Goal: Task Accomplishment & Management: Use online tool/utility

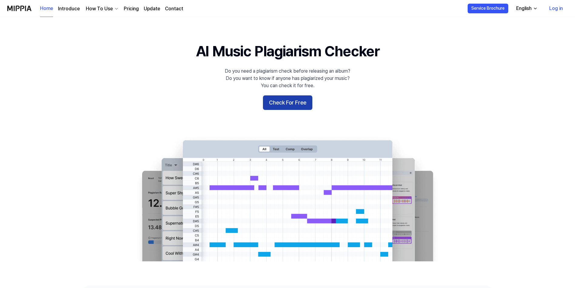
click at [289, 99] on button "Check For Free" at bounding box center [287, 102] width 49 height 15
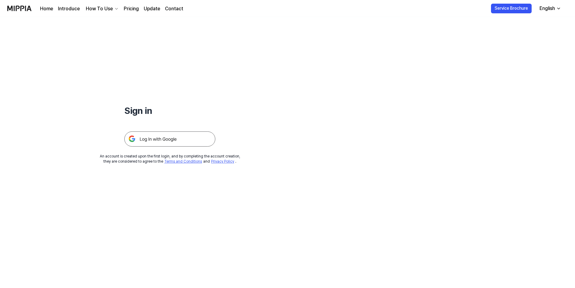
click at [185, 146] on img at bounding box center [169, 139] width 91 height 15
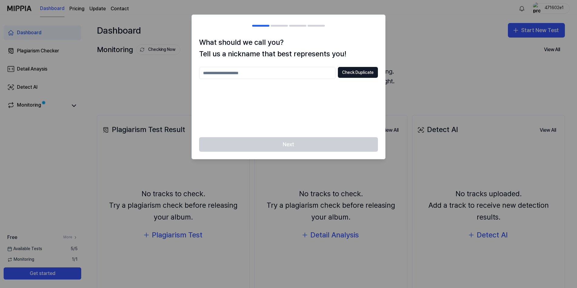
click at [303, 155] on div "Next" at bounding box center [288, 148] width 193 height 22
click at [360, 68] on button "Check Duplicate" at bounding box center [358, 72] width 40 height 11
click at [299, 72] on input "text" at bounding box center [267, 73] width 136 height 12
type input "*********"
click at [335, 146] on div "Next" at bounding box center [288, 148] width 193 height 22
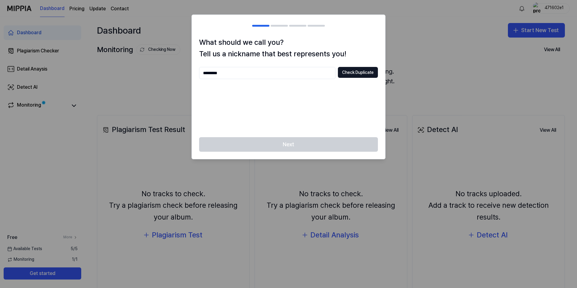
click at [369, 67] on div "What should we call you? Tell us a nickname that best represents you! *********…" at bounding box center [288, 87] width 193 height 101
click at [367, 73] on button "Check Duplicate" at bounding box center [358, 72] width 40 height 11
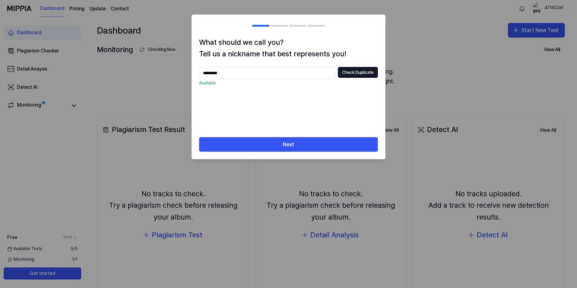
click at [328, 157] on div "Next" at bounding box center [288, 148] width 193 height 22
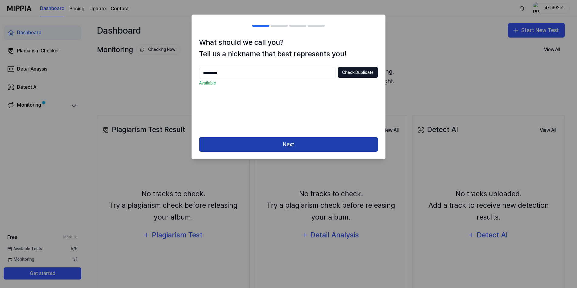
click at [327, 150] on button "Next" at bounding box center [288, 144] width 179 height 15
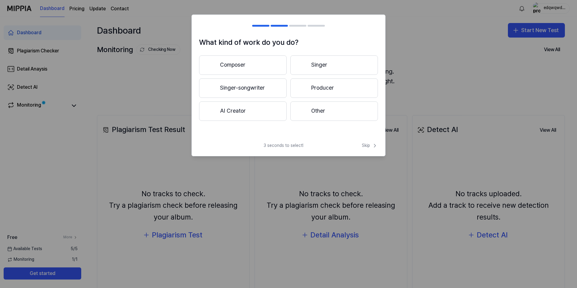
click at [262, 71] on button "Composer" at bounding box center [243, 64] width 88 height 19
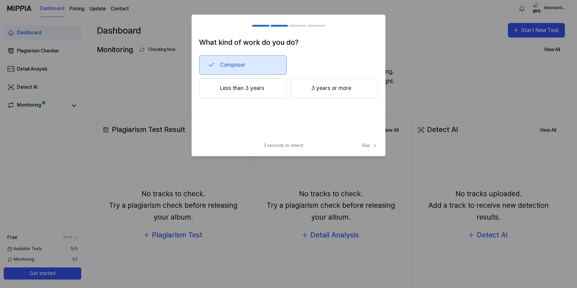
click at [367, 141] on div "What kind of work do you do? Composer Less than 3 years 3 years or more 3 secon…" at bounding box center [289, 86] width 194 height 142
click at [288, 92] on div "Less than 3 years 3 years or more" at bounding box center [288, 88] width 179 height 20
click at [274, 90] on button "Less than 3 years" at bounding box center [243, 88] width 88 height 20
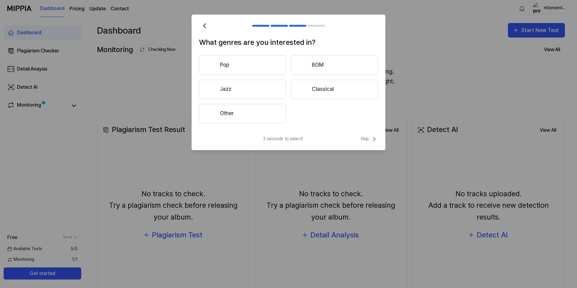
click at [241, 115] on button "Other" at bounding box center [242, 113] width 87 height 19
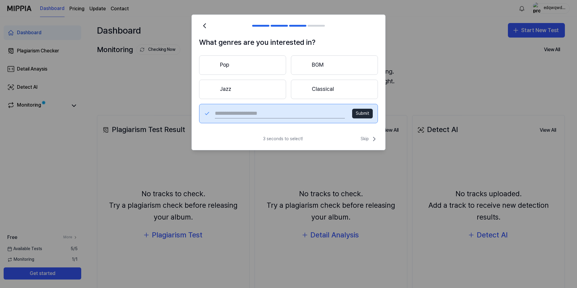
click at [318, 113] on input "text" at bounding box center [280, 114] width 130 height 10
type input "*****"
click at [365, 110] on button "Submit" at bounding box center [362, 114] width 21 height 10
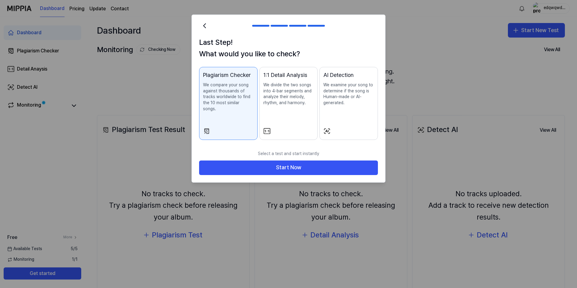
drag, startPoint x: 348, startPoint y: 156, endPoint x: 371, endPoint y: 137, distance: 29.5
click at [371, 137] on div "Last Step! What would you like to check? Plagiarism Checker We compare your son…" at bounding box center [289, 99] width 194 height 168
click at [340, 110] on div "AI Detection We examine your song to determine if the song is Human-made or AI-…" at bounding box center [348, 94] width 51 height 47
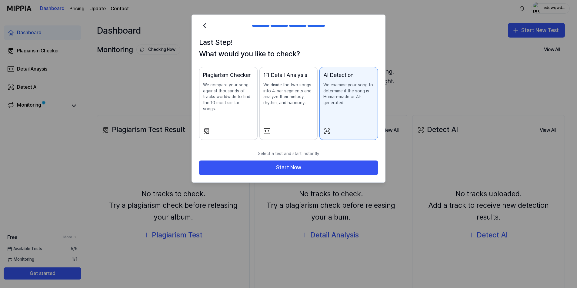
click at [252, 115] on div "Plagiarism Checker We compare your song against thousands of tracks worldwide t…" at bounding box center [228, 97] width 51 height 53
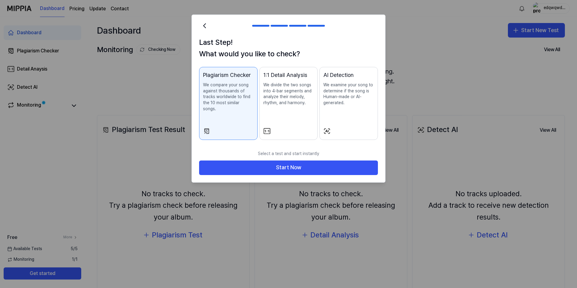
click at [334, 113] on div "AI Detection We examine your song to determine if the song is Human-made or AI-…" at bounding box center [348, 94] width 51 height 47
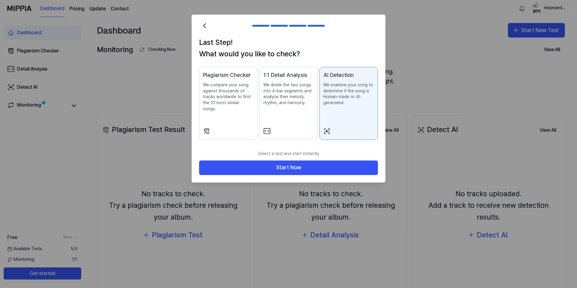
click at [329, 153] on p "Select a test and start instantly" at bounding box center [288, 153] width 179 height 13
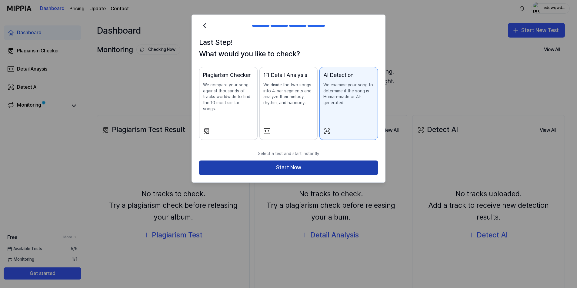
click at [334, 161] on button "Start Now" at bounding box center [288, 168] width 179 height 15
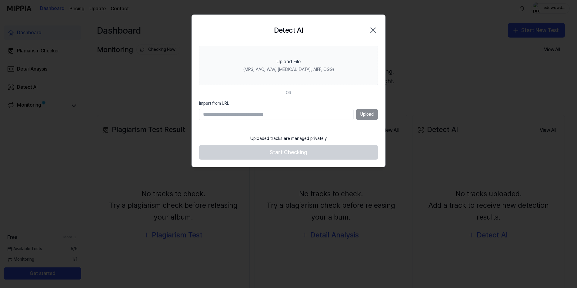
click at [296, 116] on input "Import from URL" at bounding box center [276, 114] width 155 height 11
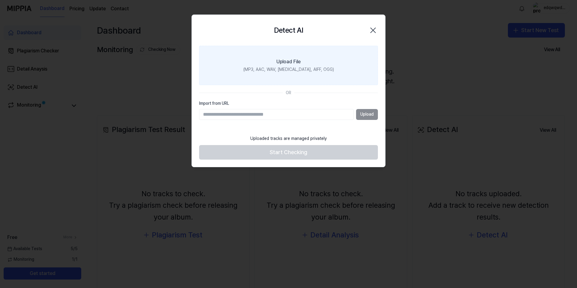
click at [303, 75] on label "Upload File (MP3, AAC, WAV, FLAC, AIFF, OGG)" at bounding box center [288, 65] width 179 height 39
click at [0, 0] on input "Upload File (MP3, AAC, WAV, FLAC, AIFF, OGG)" at bounding box center [0, 0] width 0 height 0
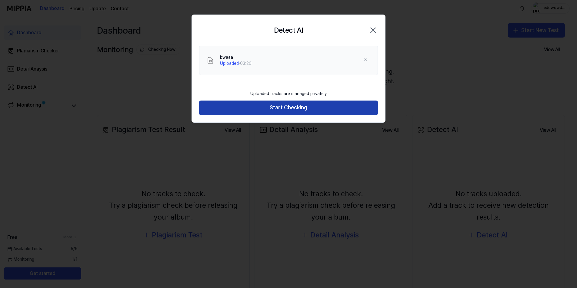
click at [300, 106] on button "Start Checking" at bounding box center [288, 108] width 179 height 15
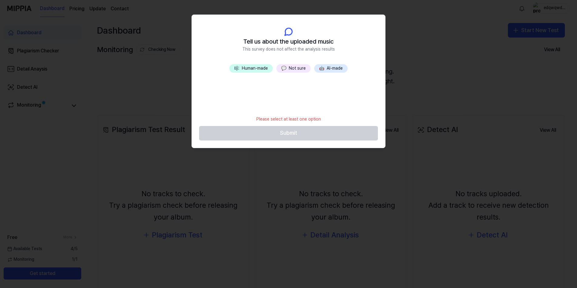
click at [298, 64] on button "💬 Not sure" at bounding box center [293, 68] width 34 height 8
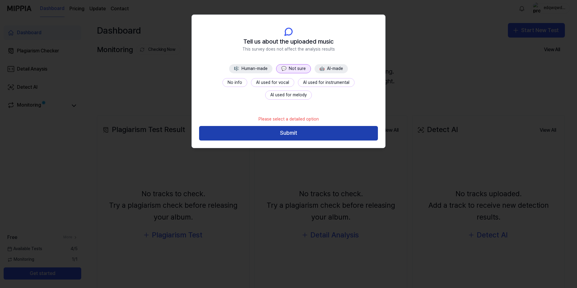
click at [305, 129] on button "Submit" at bounding box center [288, 133] width 179 height 15
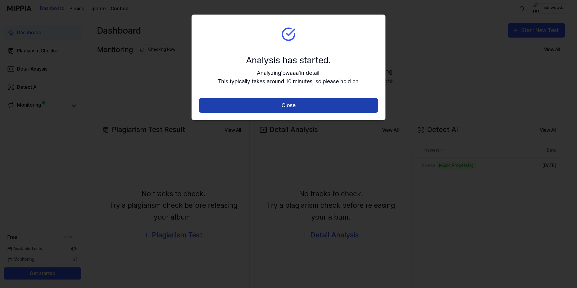
click at [296, 103] on button "Close" at bounding box center [288, 105] width 179 height 15
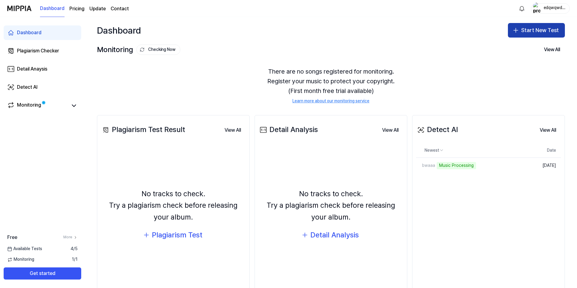
click at [531, 30] on button "Start New Test" at bounding box center [536, 30] width 57 height 15
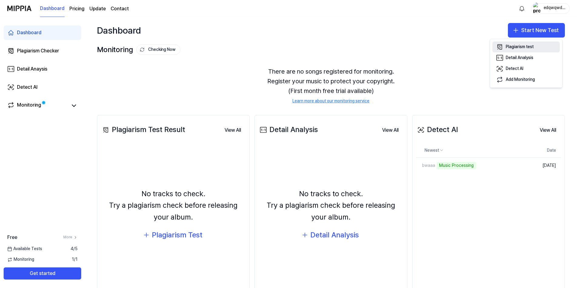
click at [522, 48] on div "Plagiarism test" at bounding box center [520, 47] width 28 height 6
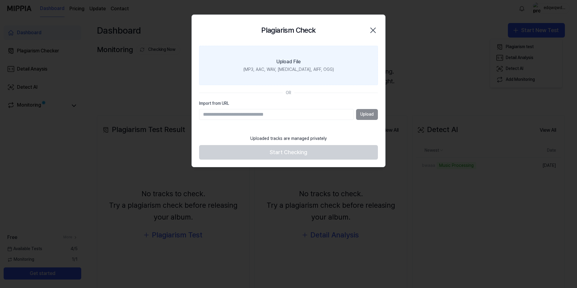
click at [297, 55] on label "Upload File (MP3, AAC, WAV, FLAC, AIFF, OGG)" at bounding box center [288, 65] width 179 height 39
click at [0, 0] on input "Upload File (MP3, AAC, WAV, FLAC, AIFF, OGG)" at bounding box center [0, 0] width 0 height 0
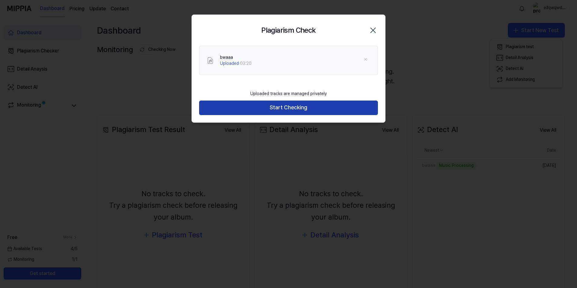
click at [286, 105] on button "Start Checking" at bounding box center [288, 108] width 179 height 15
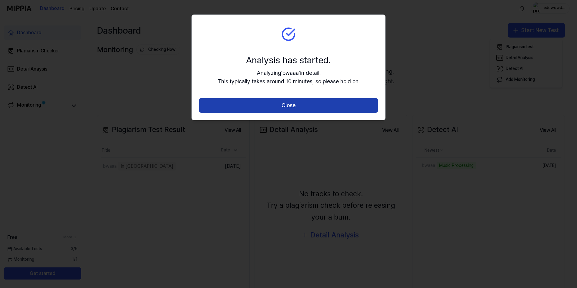
click at [287, 106] on button "Close" at bounding box center [288, 105] width 179 height 15
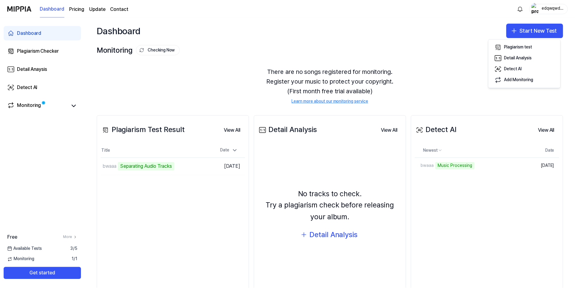
scroll to position [19, 0]
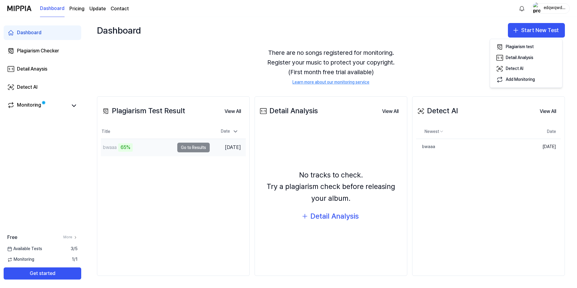
click at [125, 148] on div "65%" at bounding box center [125, 147] width 15 height 8
click at [191, 148] on td "bwaaa 71% Go to Results" at bounding box center [155, 147] width 109 height 17
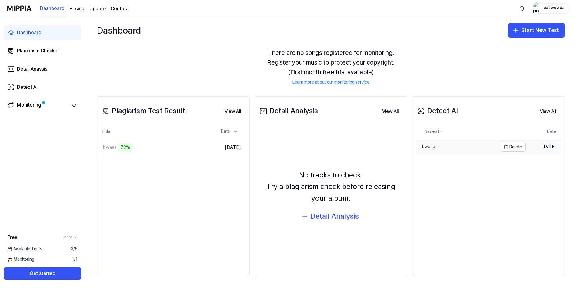
click at [448, 149] on link "bwaaa" at bounding box center [457, 147] width 82 height 16
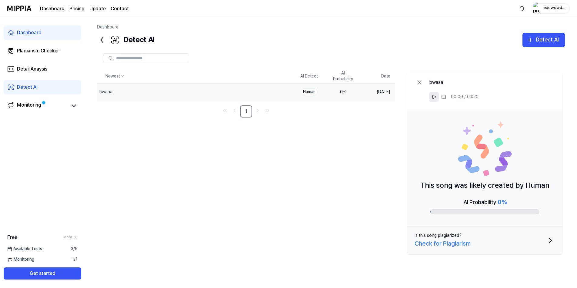
click at [430, 95] on button at bounding box center [434, 97] width 10 height 10
click at [430, 96] on button at bounding box center [434, 97] width 10 height 10
click at [435, 97] on icon at bounding box center [434, 97] width 5 height 5
click at [69, 33] on link "Dashboard" at bounding box center [43, 32] width 78 height 15
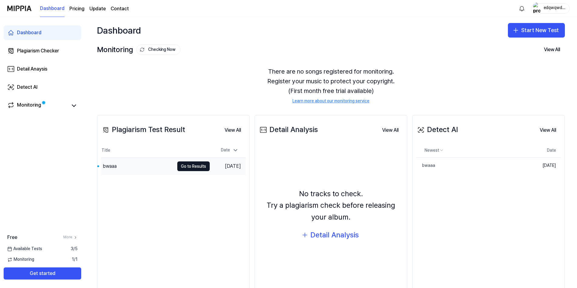
click at [142, 165] on div "bwaaa" at bounding box center [137, 166] width 73 height 17
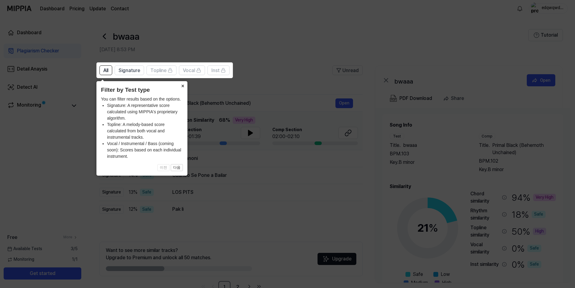
click at [180, 87] on button "×" at bounding box center [183, 85] width 10 height 8
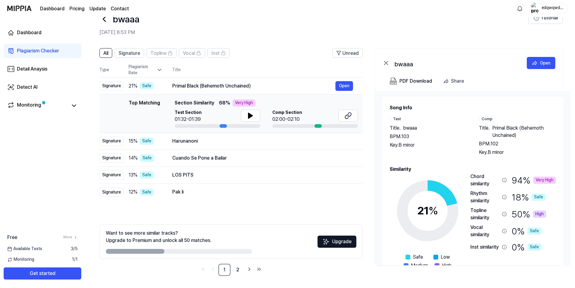
scroll to position [26, 0]
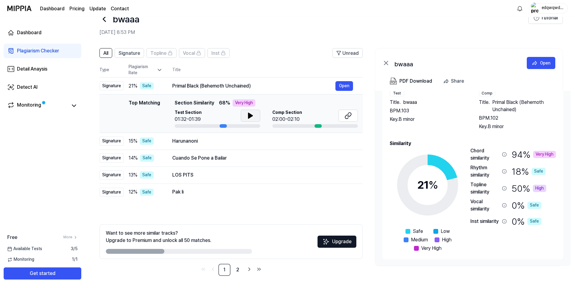
click at [251, 112] on button at bounding box center [250, 116] width 19 height 12
click at [339, 86] on button "Open" at bounding box center [344, 86] width 18 height 10
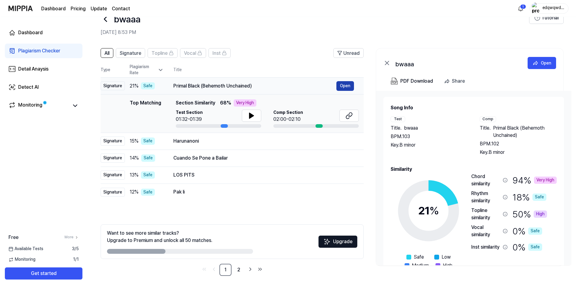
scroll to position [0, 0]
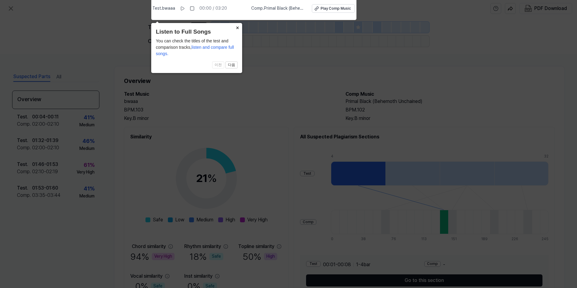
click at [238, 29] on button "×" at bounding box center [237, 27] width 10 height 8
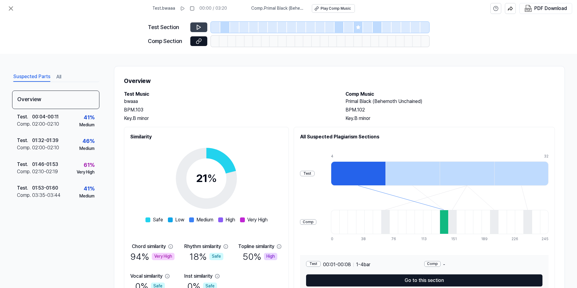
click at [199, 24] on button at bounding box center [198, 27] width 17 height 10
click at [199, 29] on icon at bounding box center [199, 27] width 6 height 6
click at [198, 25] on icon at bounding box center [199, 27] width 6 height 6
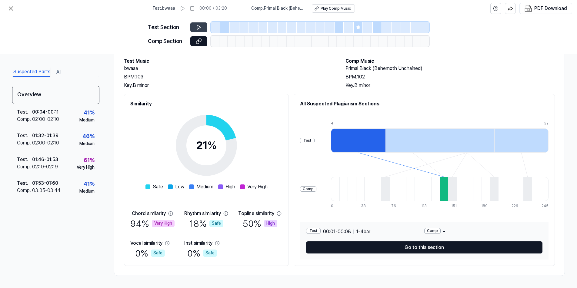
click at [198, 25] on icon at bounding box center [199, 27] width 6 height 6
click at [182, 8] on icon at bounding box center [182, 8] width 5 height 5
click at [245, 27] on div at bounding box center [243, 27] width 9 height 11
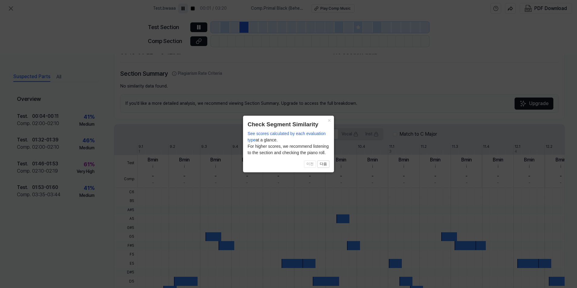
scroll to position [115, 0]
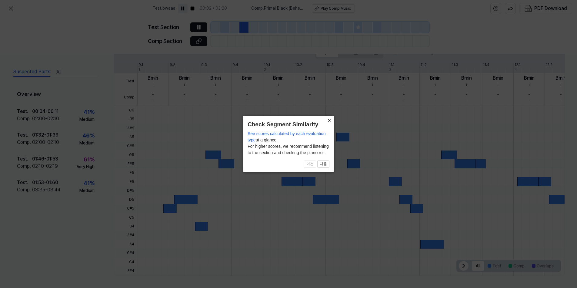
click at [329, 122] on button "×" at bounding box center [329, 120] width 10 height 8
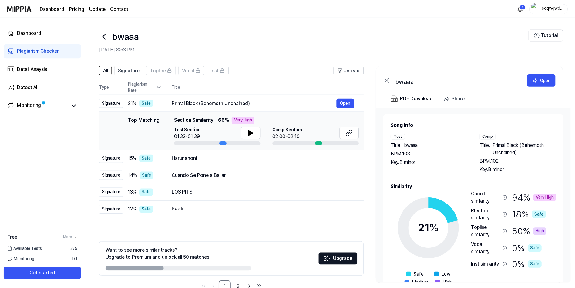
scroll to position [17, 0]
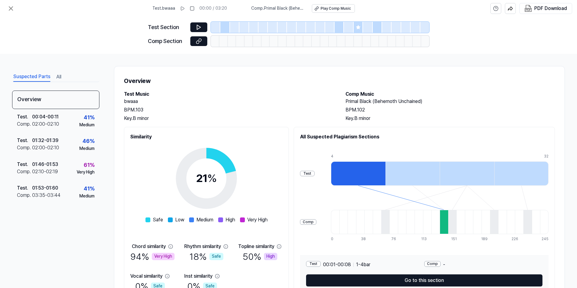
click at [223, 27] on div at bounding box center [224, 27] width 9 height 11
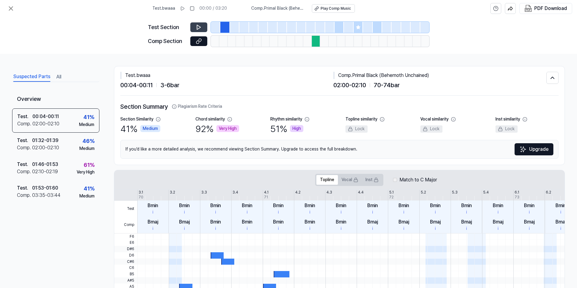
click at [199, 26] on icon at bounding box center [199, 27] width 4 height 5
click at [230, 119] on icon at bounding box center [229, 119] width 5 height 5
click at [338, 21] on div "Test Section Comp Section" at bounding box center [288, 35] width 281 height 37
click at [338, 26] on div at bounding box center [339, 27] width 9 height 11
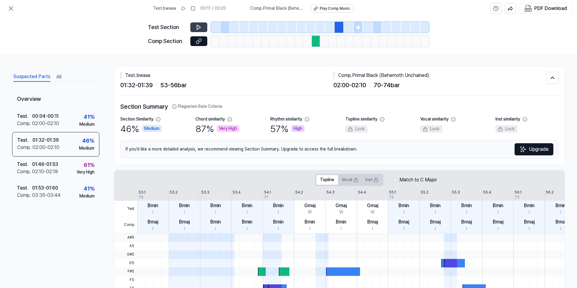
click at [356, 25] on icon at bounding box center [358, 27] width 5 height 5
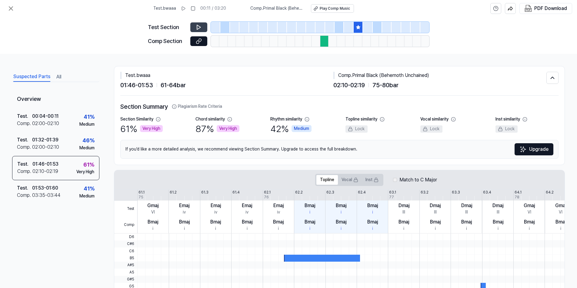
click at [193, 26] on button at bounding box center [198, 27] width 17 height 10
click at [199, 40] on icon at bounding box center [199, 41] width 6 height 6
click at [60, 76] on button "All" at bounding box center [58, 77] width 5 height 10
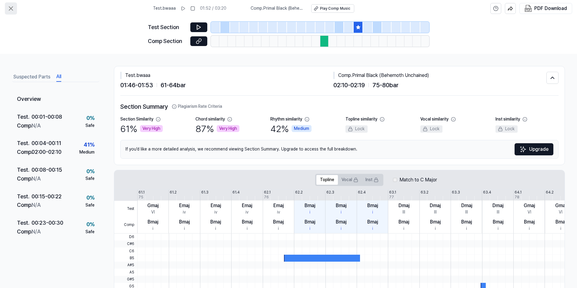
click at [11, 9] on icon at bounding box center [10, 8] width 7 height 7
